Goal: Find specific fact: Find specific fact

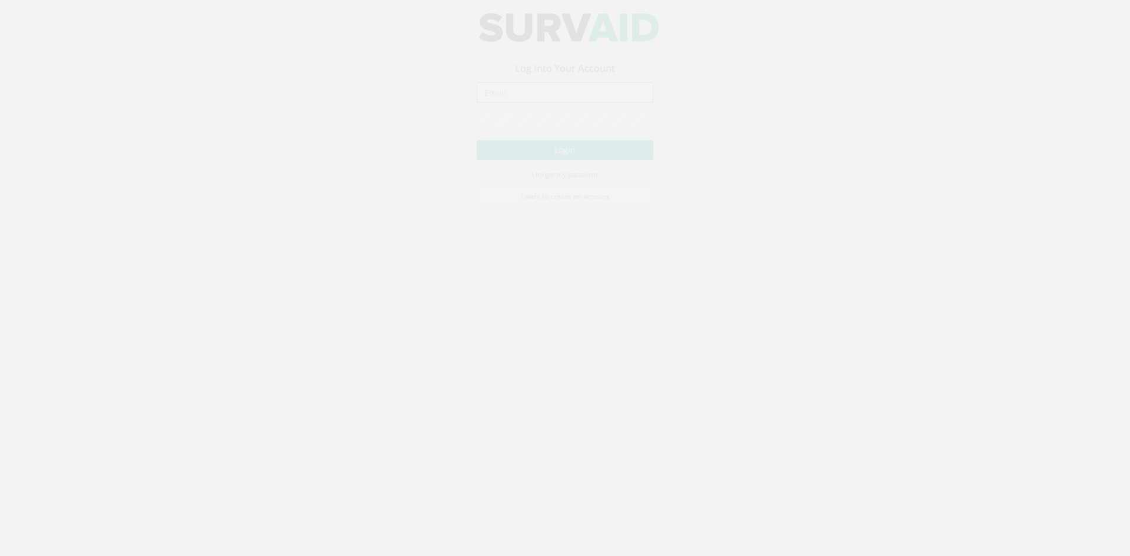
click at [541, 109] on input "email" at bounding box center [565, 103] width 177 height 20
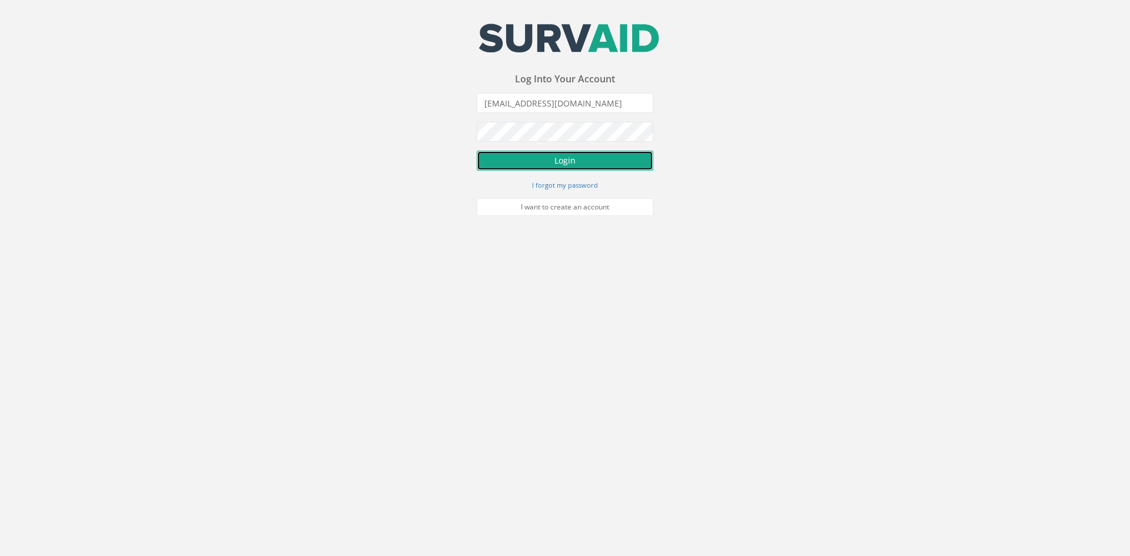
click at [538, 163] on button "Login" at bounding box center [565, 161] width 177 height 20
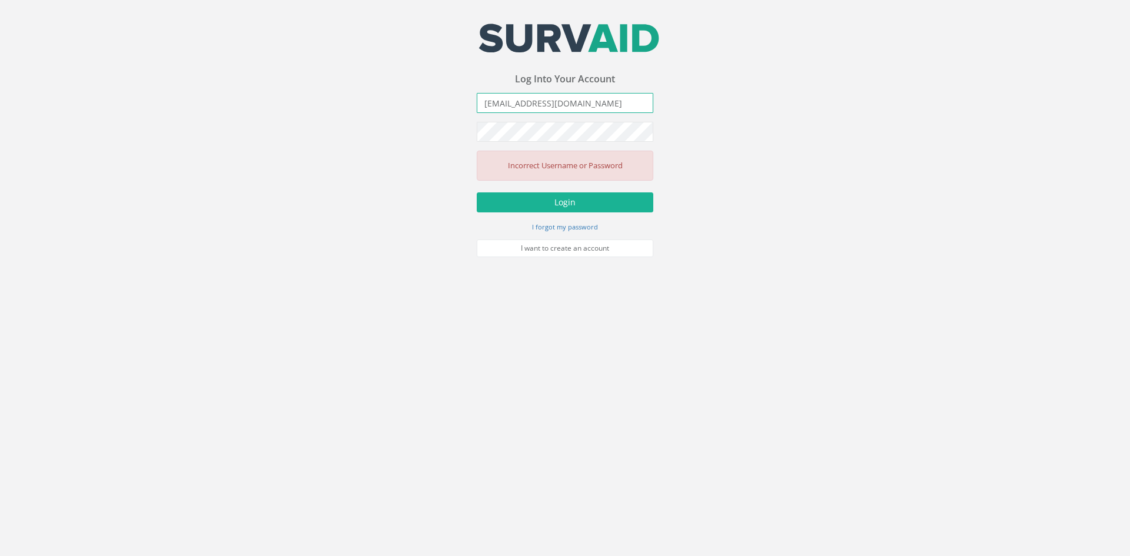
drag, startPoint x: 597, startPoint y: 99, endPoint x: 242, endPoint y: 120, distance: 356.1
click at [243, 120] on div "Your email address was sucessfully verified - please login below to continue Yo…" at bounding box center [565, 128] width 1130 height 257
type input "[EMAIL_ADDRESS][DOMAIN_NAME]"
click at [477, 192] on button "Login" at bounding box center [565, 202] width 177 height 20
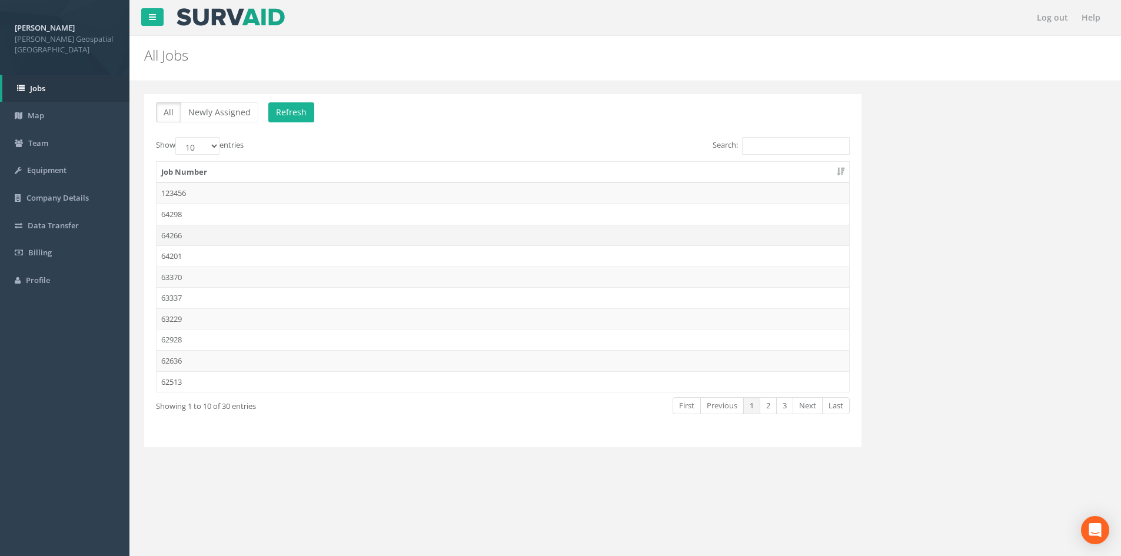
click at [203, 238] on td "64266" at bounding box center [503, 235] width 693 height 21
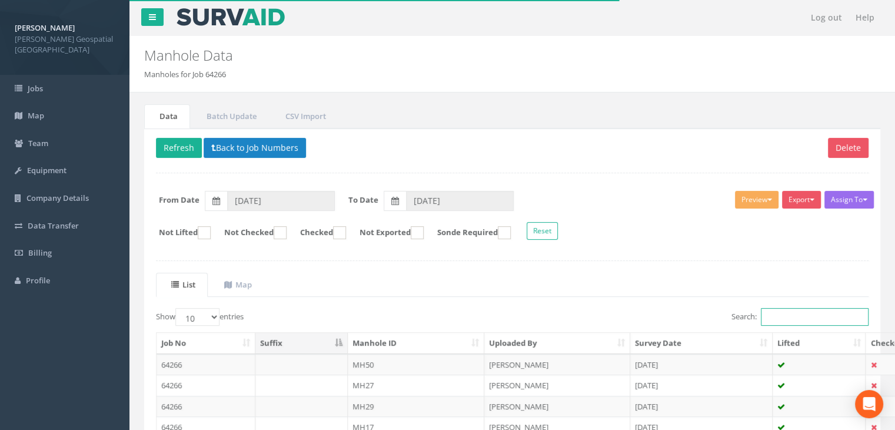
click at [778, 318] on input "Search:" at bounding box center [815, 317] width 108 height 18
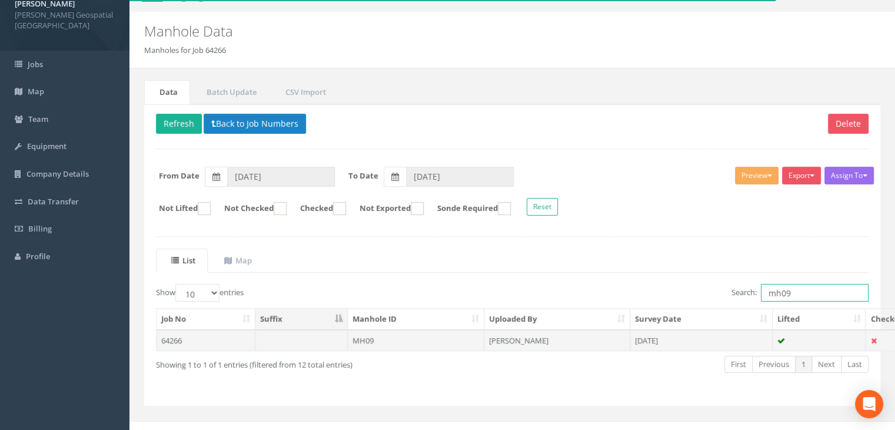
scroll to position [36, 0]
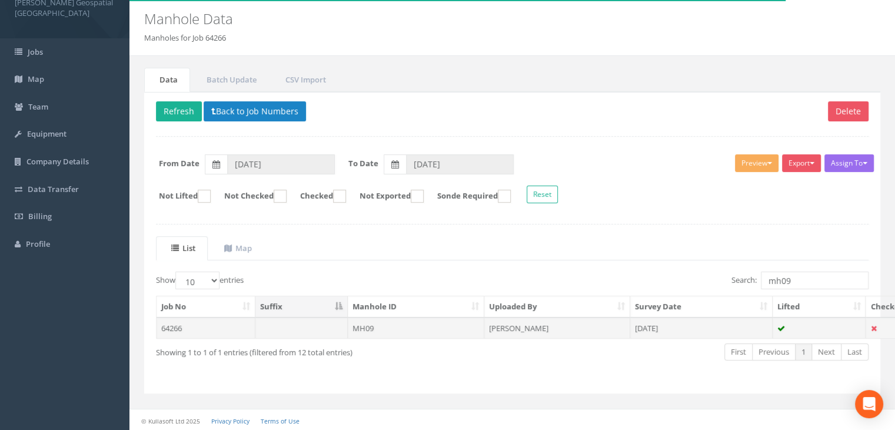
click at [364, 330] on td "MH09" at bounding box center [416, 327] width 137 height 21
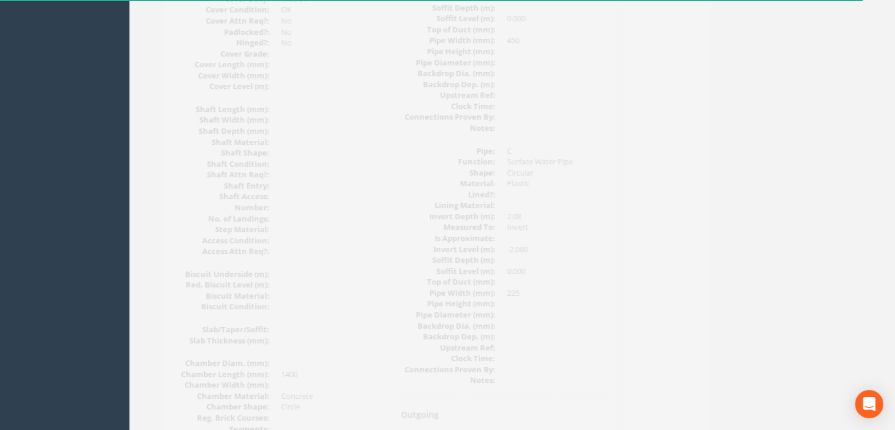
scroll to position [625, 0]
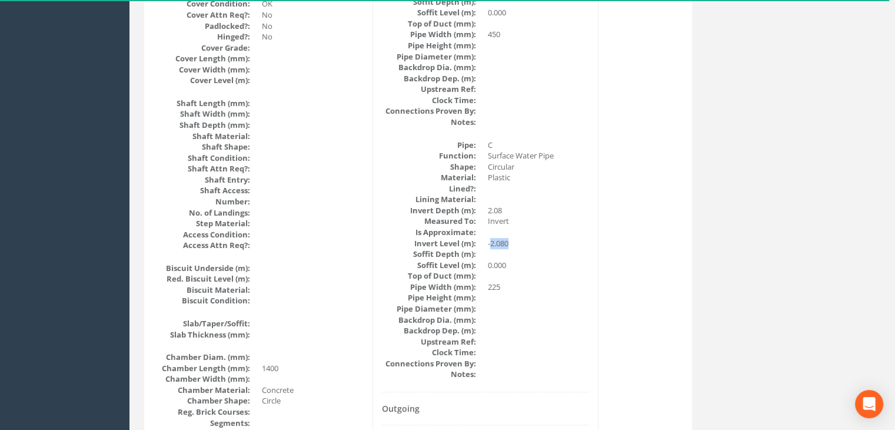
drag, startPoint x: 491, startPoint y: 247, endPoint x: 520, endPoint y: 248, distance: 28.9
click at [519, 244] on dd "-2.080" at bounding box center [539, 243] width 102 height 11
click at [520, 254] on dd at bounding box center [539, 253] width 102 height 11
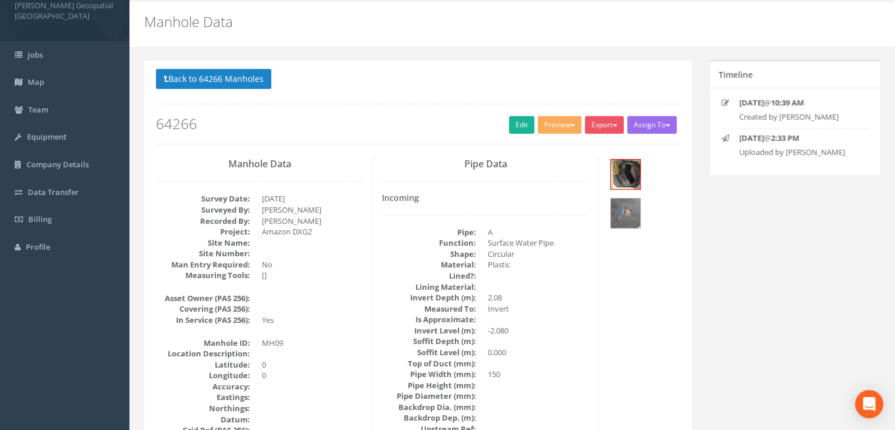
scroll to position [0, 0]
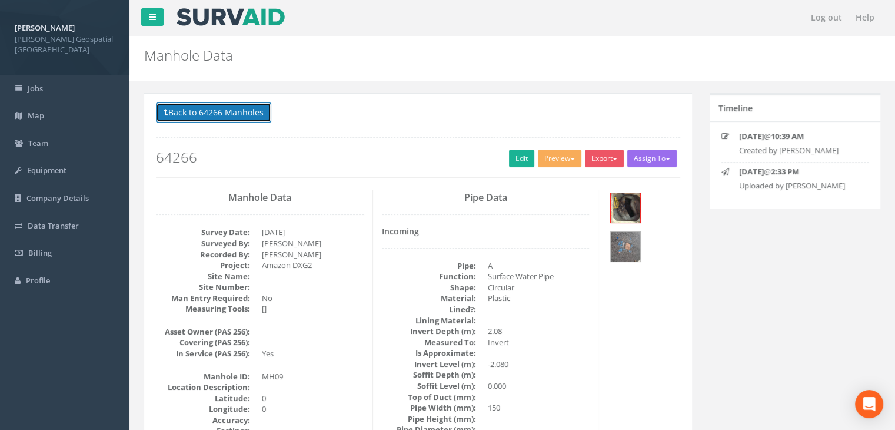
drag, startPoint x: 199, startPoint y: 111, endPoint x: 213, endPoint y: 122, distance: 17.2
click at [199, 111] on button "Back to 64266 Manholes" at bounding box center [213, 112] width 115 height 20
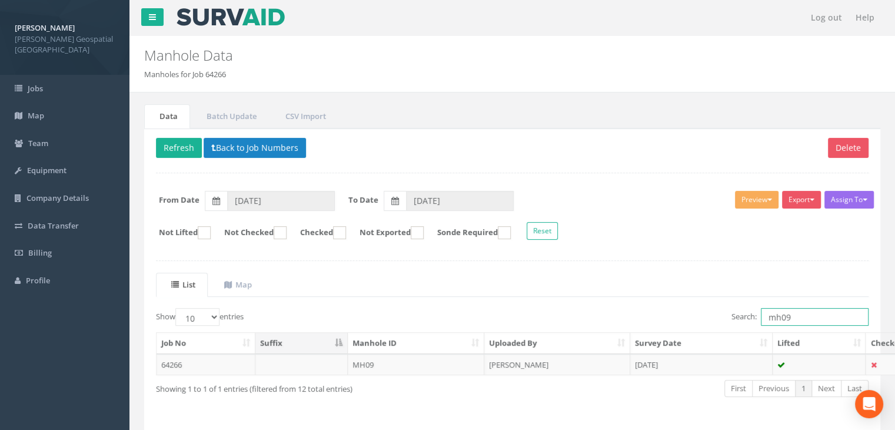
click at [807, 308] on input "mh09" at bounding box center [815, 317] width 108 height 18
type input "mh15"
